Goal: Transaction & Acquisition: Subscribe to service/newsletter

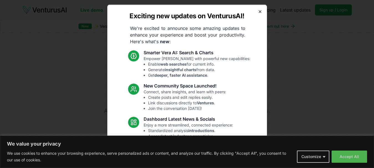
click at [259, 12] on icon "button" at bounding box center [260, 11] width 2 height 2
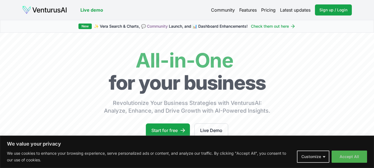
scroll to position [28, 0]
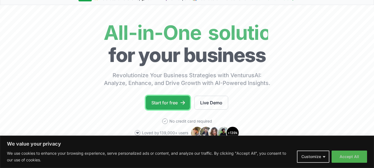
click at [179, 108] on link "Start for free" at bounding box center [168, 103] width 44 height 14
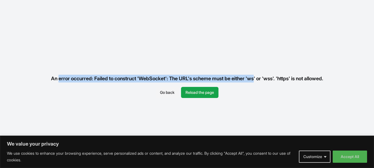
drag, startPoint x: 53, startPoint y: 79, endPoint x: 257, endPoint y: 75, distance: 204.1
click at [255, 75] on div "An error occurred: Failed to construct 'WebSocket': The URL's scheme must be ei…" at bounding box center [187, 78] width 281 height 17
click at [213, 94] on button "Reload the page" at bounding box center [199, 92] width 37 height 11
